Goal: Transaction & Acquisition: Subscribe to service/newsletter

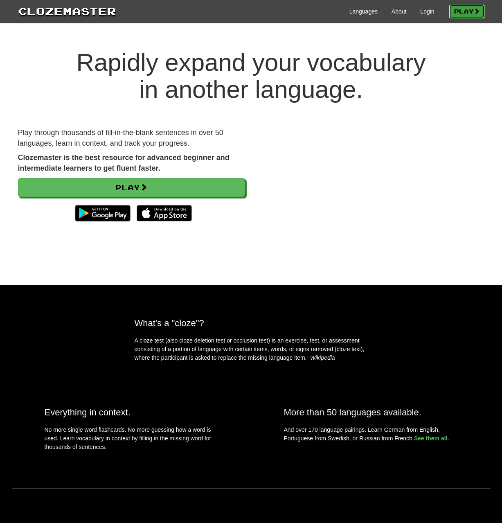
click at [456, 12] on link "Play" at bounding box center [467, 11] width 36 height 14
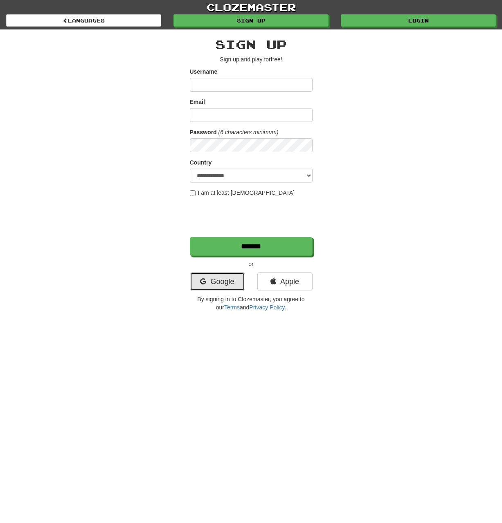
click at [224, 284] on link "Google" at bounding box center [217, 281] width 55 height 19
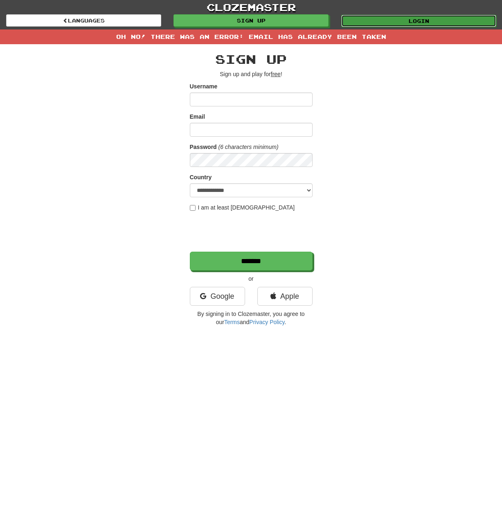
click at [375, 23] on link "Login" at bounding box center [418, 21] width 155 height 12
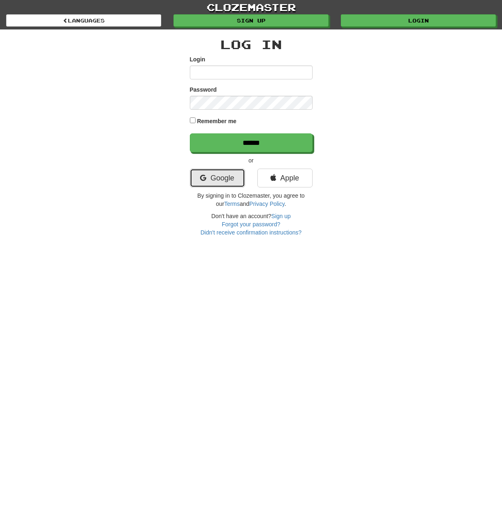
click at [235, 173] on link "Google" at bounding box center [217, 177] width 55 height 19
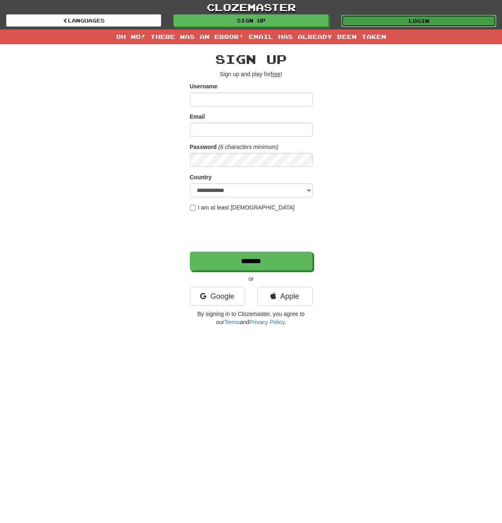
click at [368, 17] on link "Login" at bounding box center [418, 21] width 155 height 12
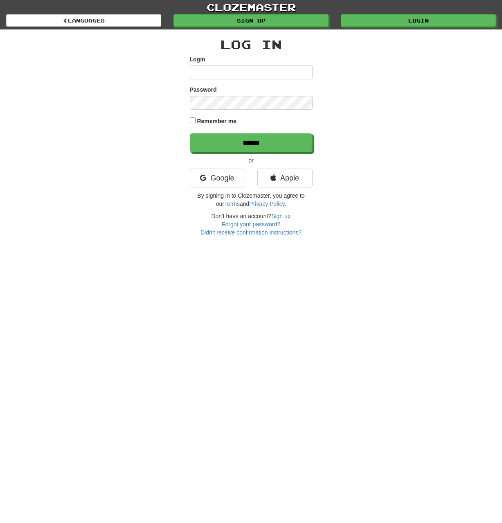
click at [254, 72] on input "Login" at bounding box center [251, 72] width 123 height 14
